Goal: Information Seeking & Learning: Learn about a topic

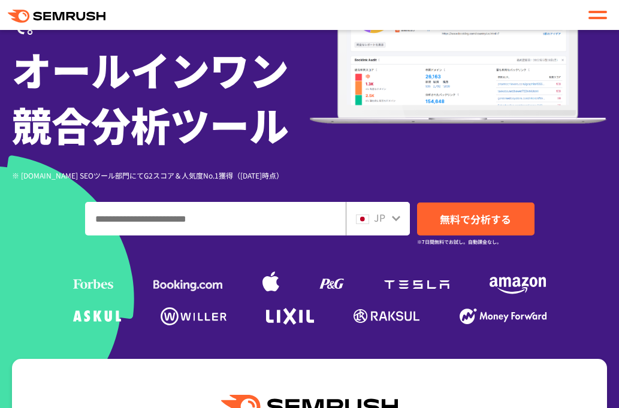
scroll to position [181, 0]
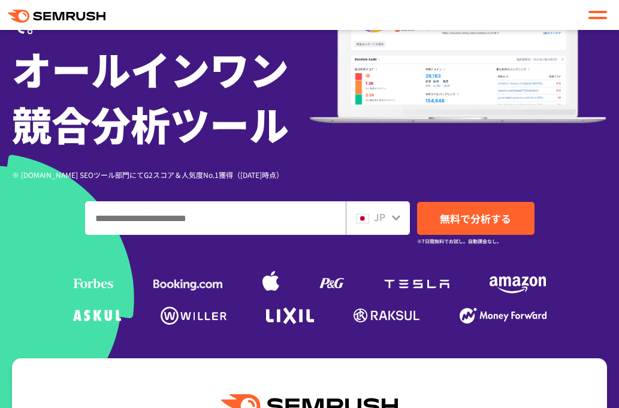
click at [286, 219] on input "ドメイン、キーワードまたはURLを入力してください" at bounding box center [215, 218] width 259 height 32
click at [236, 220] on input "ドメイン、キーワードまたはURLを入力してください" at bounding box center [215, 218] width 259 height 32
paste input "**********"
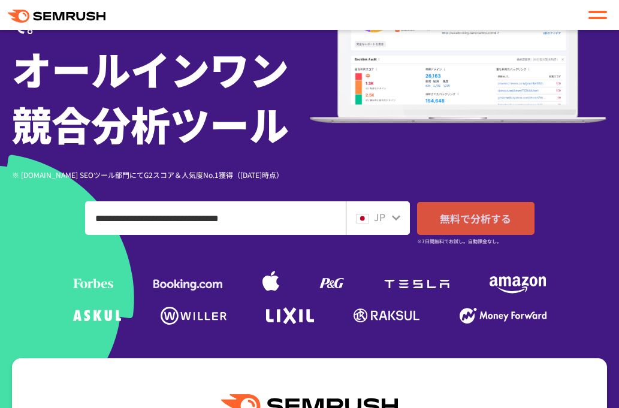
type input "**********"
click at [461, 222] on span "無料で分析する" at bounding box center [474, 218] width 71 height 15
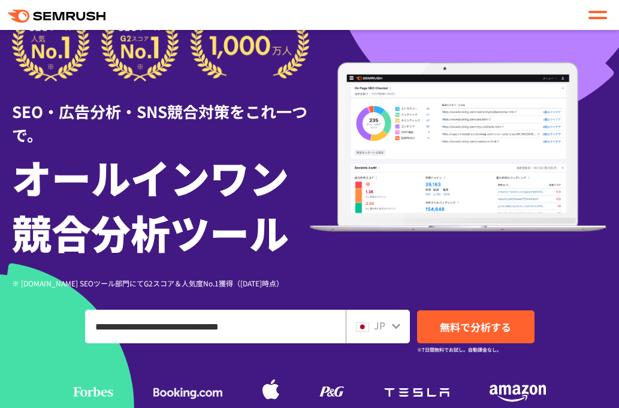
scroll to position [9, 0]
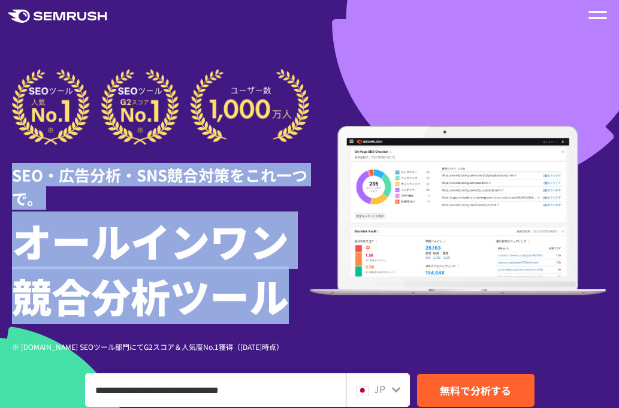
drag, startPoint x: 15, startPoint y: 174, endPoint x: 276, endPoint y: 298, distance: 289.0
click at [276, 298] on div "SEO・広告分析・SNS競合対策をこれ一つで。 オールインワン 競合分析ツール ※ [DOMAIN_NAME] SEOツール部門にてG2スコア＆人気度No.1…" at bounding box center [161, 210] width 298 height 283
copy div "SEO・広告分析・SNS競合対策をこれ一つで。 オールインワン 競合分析ツール"
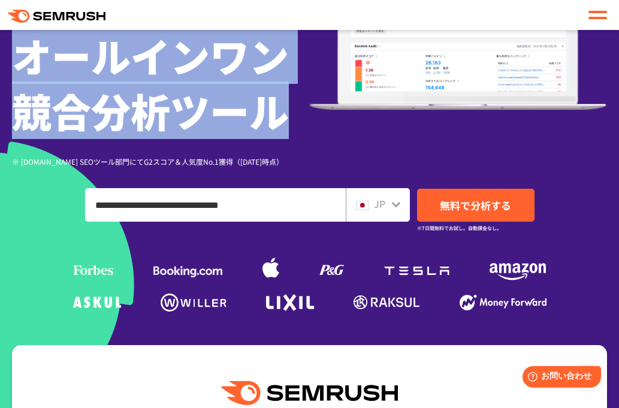
scroll to position [119, 0]
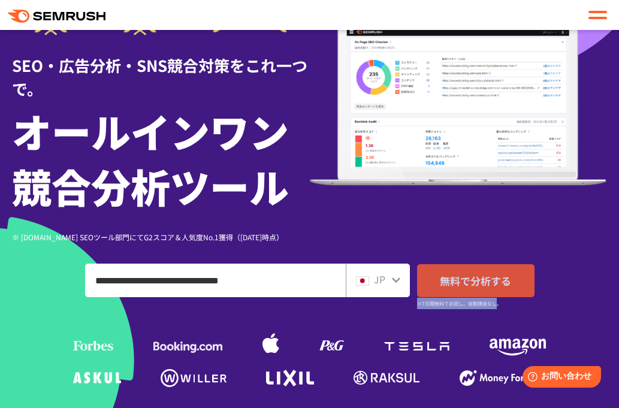
drag, startPoint x: 498, startPoint y: 307, endPoint x: 417, endPoint y: 305, distance: 80.9
click at [417, 305] on small "※7日間無料でお試し。自動課金なし。" at bounding box center [459, 303] width 84 height 11
copy small "※7日間無料でお試し。自動課金なし"
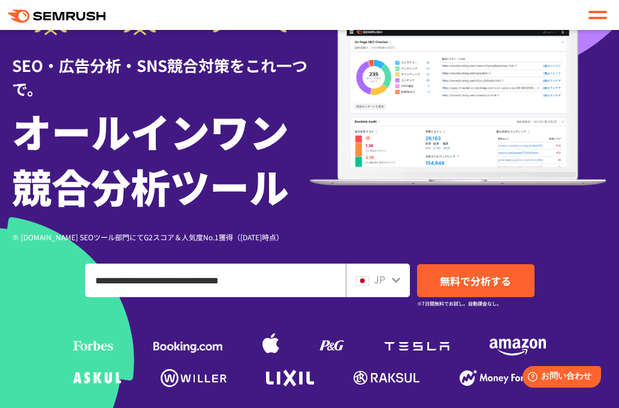
click at [571, 250] on div "**********" at bounding box center [309, 174] width 595 height 431
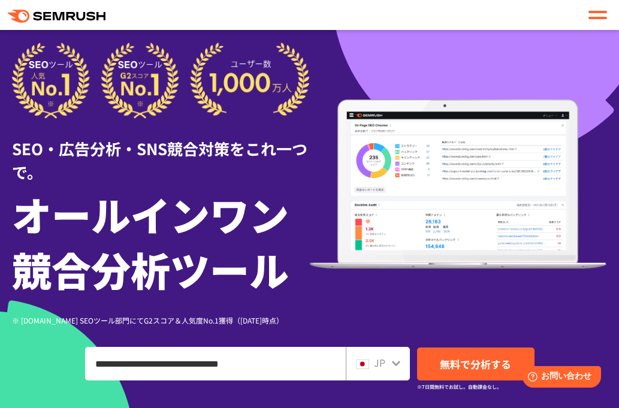
scroll to position [0, 0]
